Goal: Task Accomplishment & Management: Manage account settings

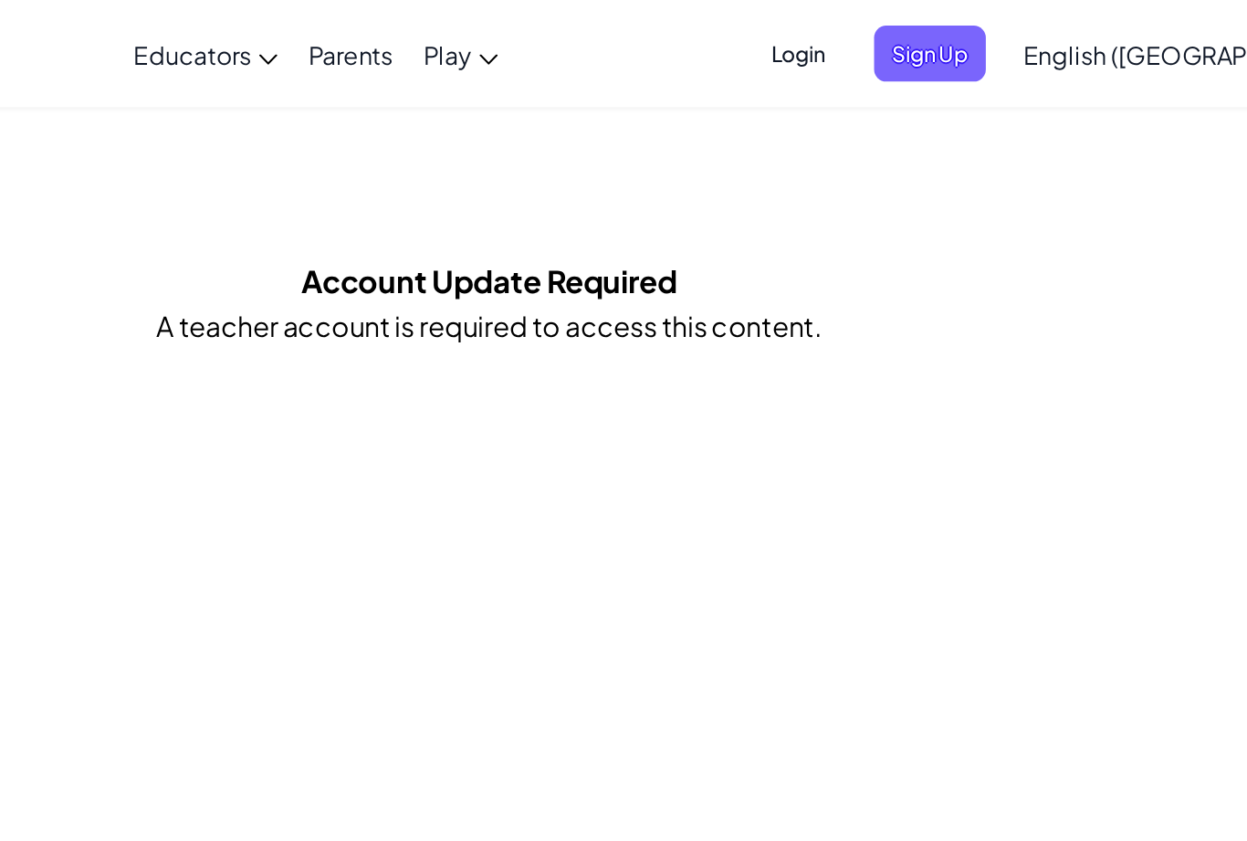
click at [784, 34] on span "Login" at bounding box center [811, 33] width 55 height 34
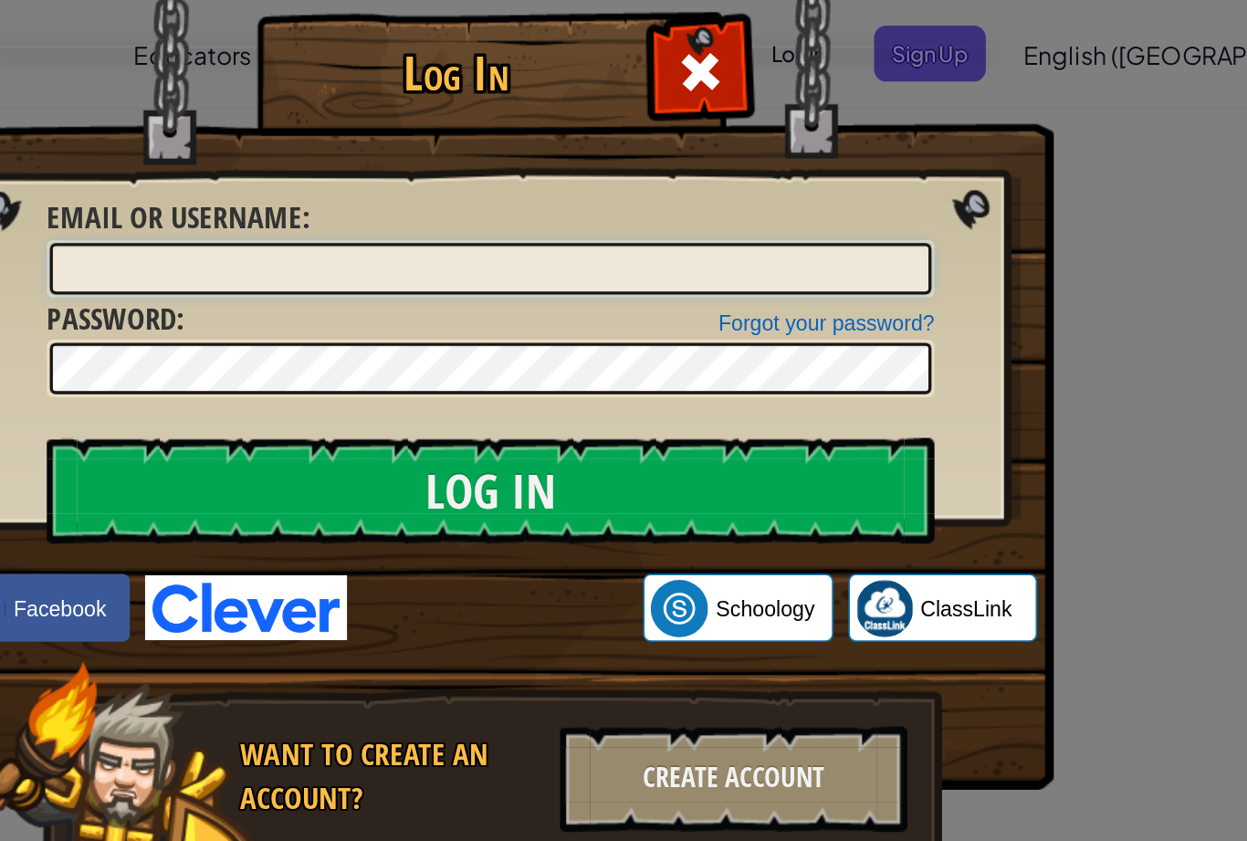
click at [462, 161] on input "Email or Username :" at bounding box center [624, 162] width 533 height 31
type input "wamstillstudent@gmail.com"
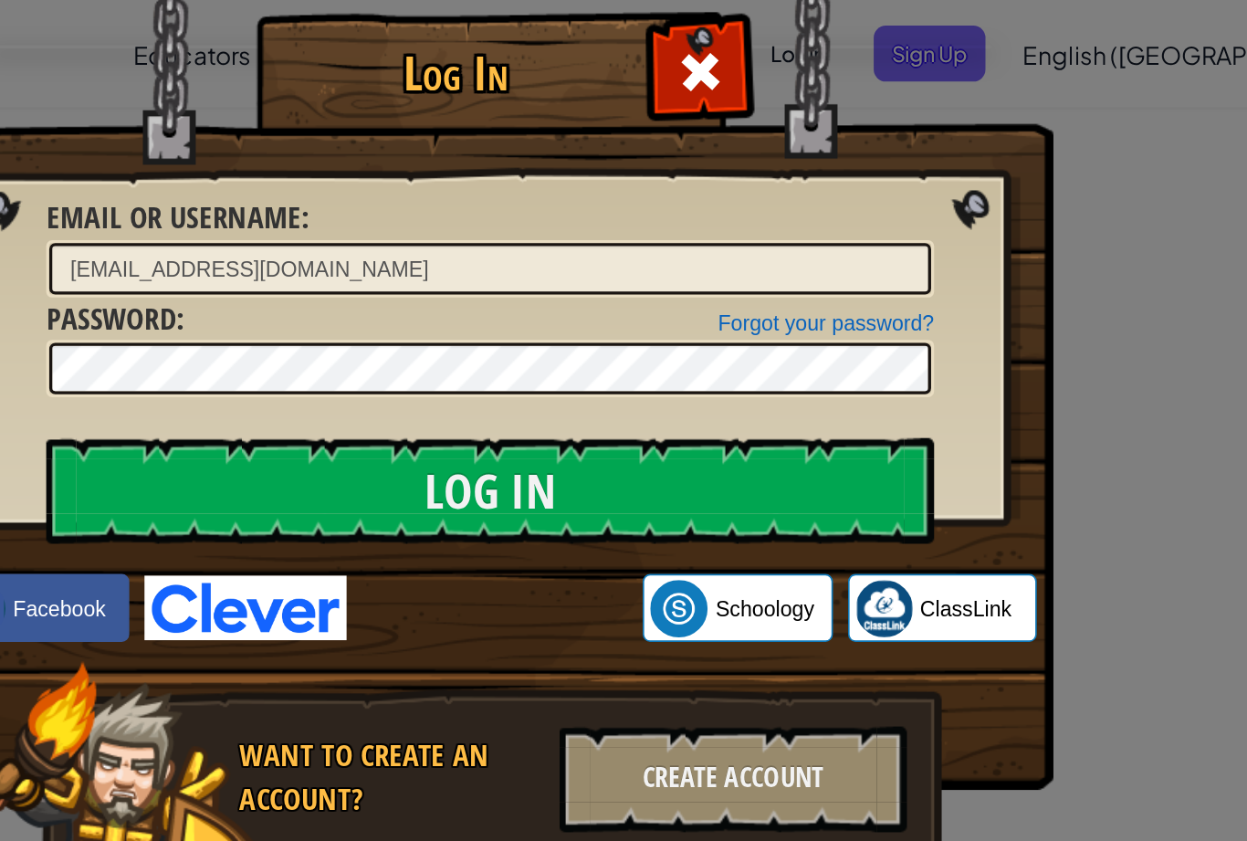
click at [356, 297] on input "Log In" at bounding box center [624, 297] width 537 height 64
click at [482, 300] on input "Log In" at bounding box center [624, 297] width 537 height 64
